Goal: Transaction & Acquisition: Purchase product/service

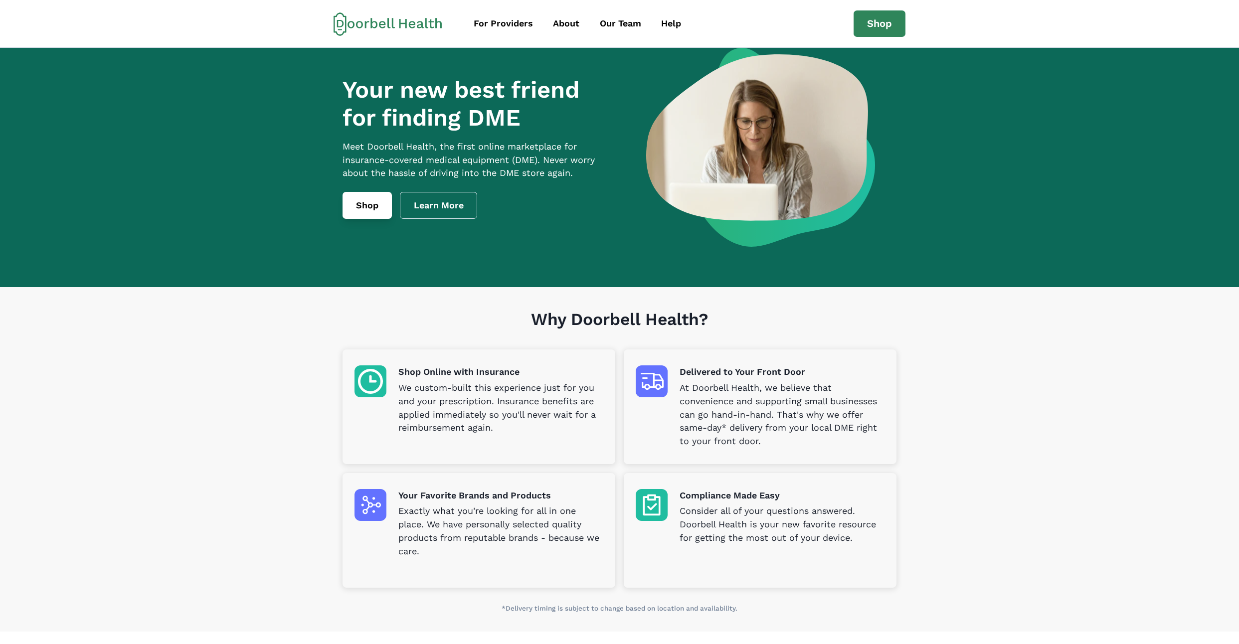
click at [368, 219] on link "Shop" at bounding box center [366, 205] width 49 height 27
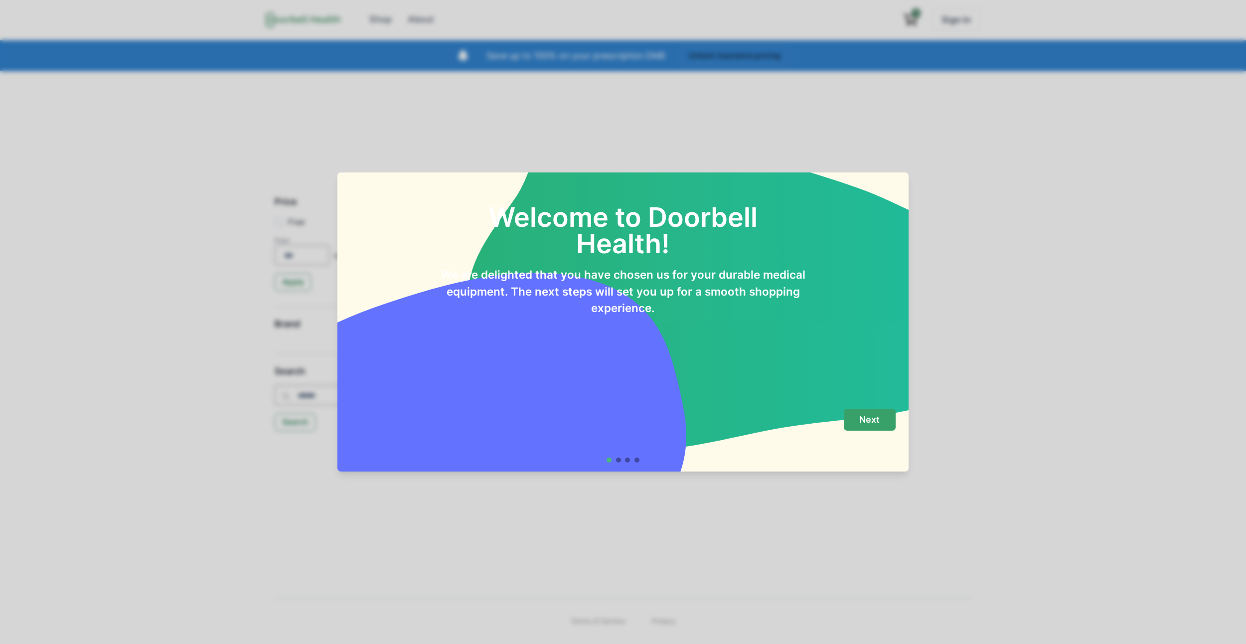
click at [863, 415] on button "Next" at bounding box center [870, 420] width 52 height 22
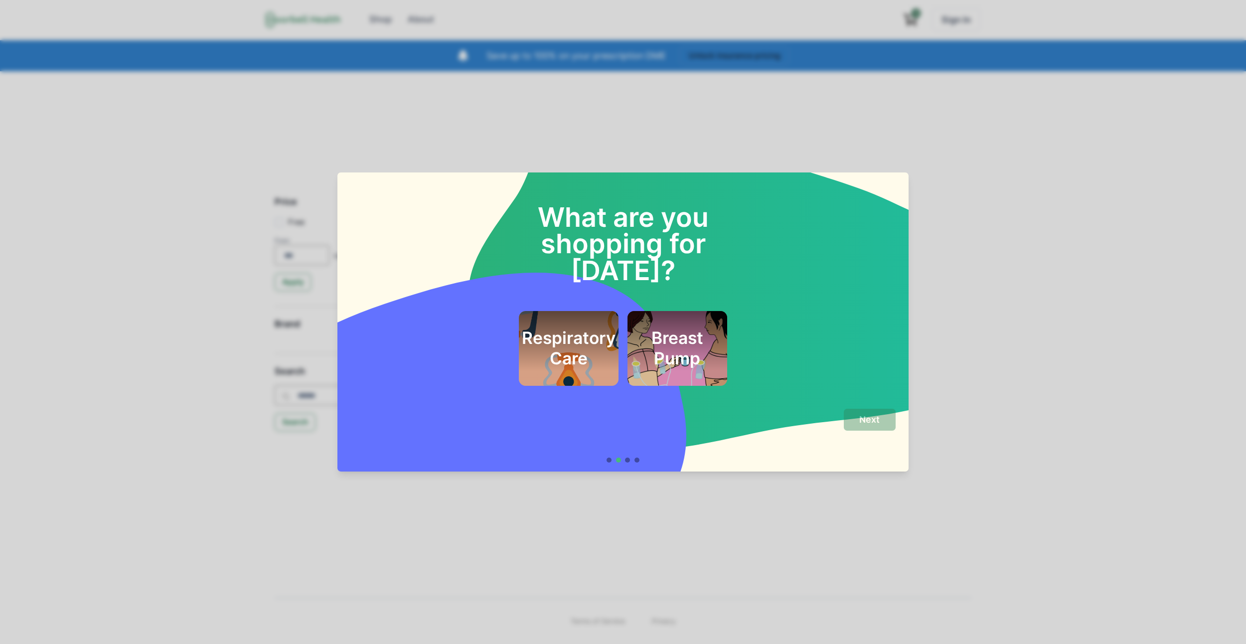
click at [577, 234] on h2 "What are you shopping for today?" at bounding box center [623, 230] width 273 height 107
click at [577, 328] on h2 "Respiratory Care" at bounding box center [569, 348] width 94 height 40
click at [824, 415] on div "Next" at bounding box center [622, 431] width 545 height 45
click at [857, 422] on button "Next" at bounding box center [870, 420] width 52 height 22
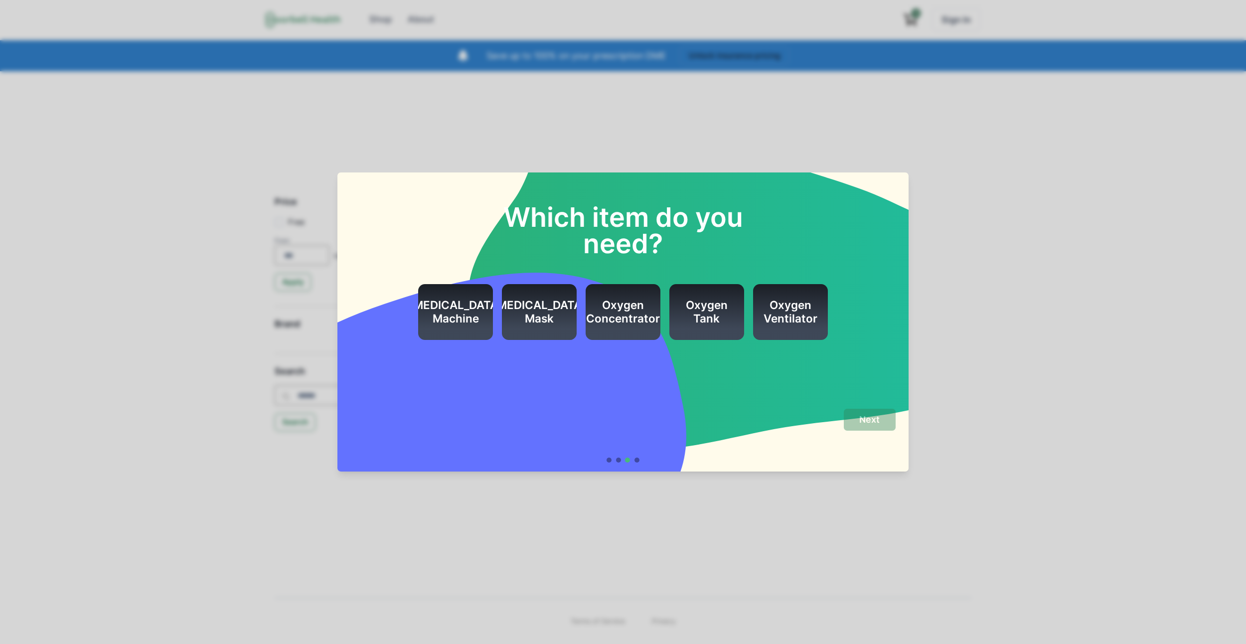
click at [595, 308] on h2 "Oxygen Concentrator" at bounding box center [623, 312] width 74 height 27
click at [462, 313] on h2 "CPAP Machine" at bounding box center [456, 312] width 94 height 27
click at [857, 427] on button "Next" at bounding box center [870, 420] width 52 height 22
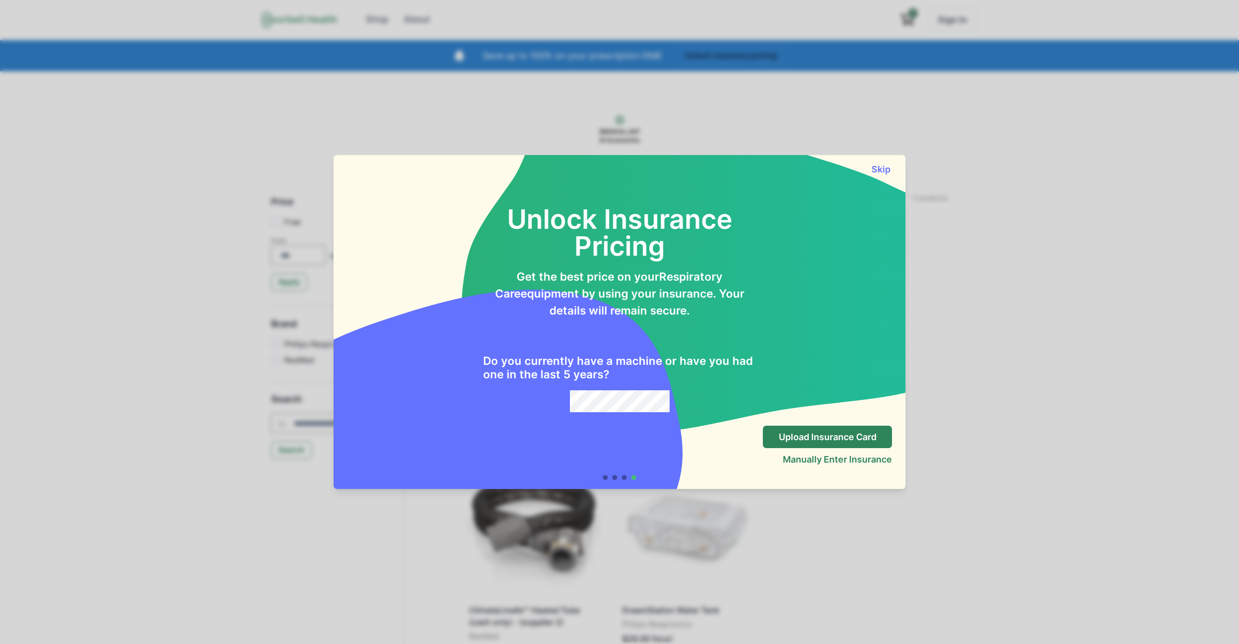
click at [738, 367] on h2 "Do you currently have a machine or have you had one in the last 5 years?" at bounding box center [619, 367] width 273 height 27
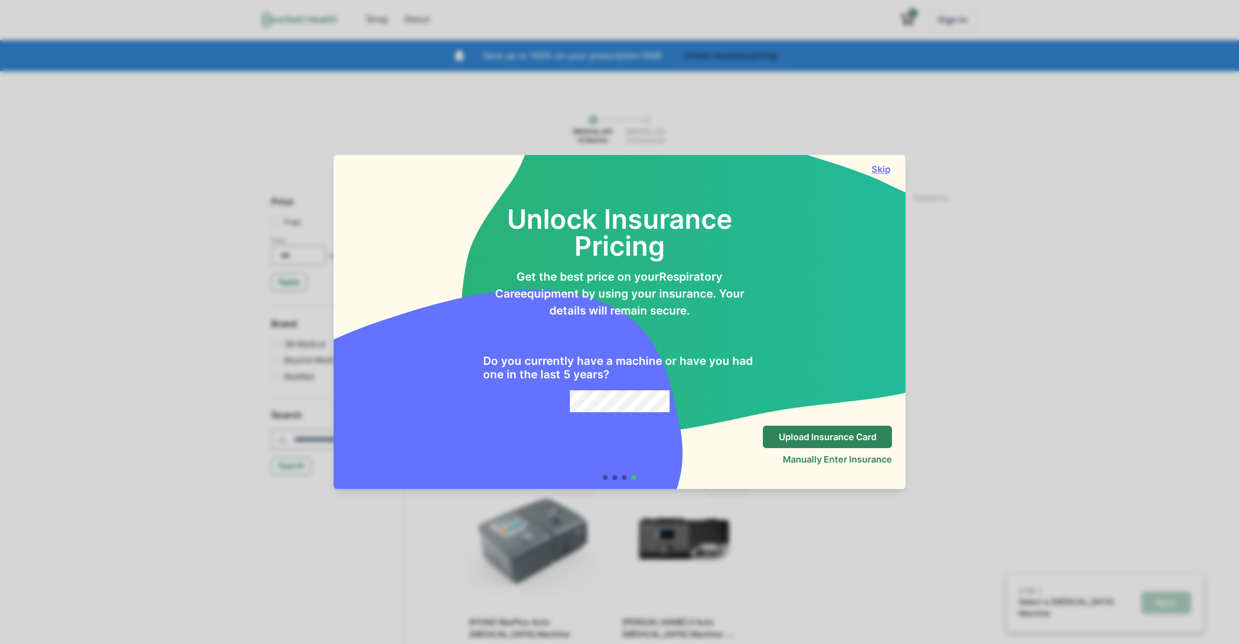
click at [885, 172] on button "Skip" at bounding box center [880, 169] width 22 height 10
